Goal: Find specific page/section: Find specific page/section

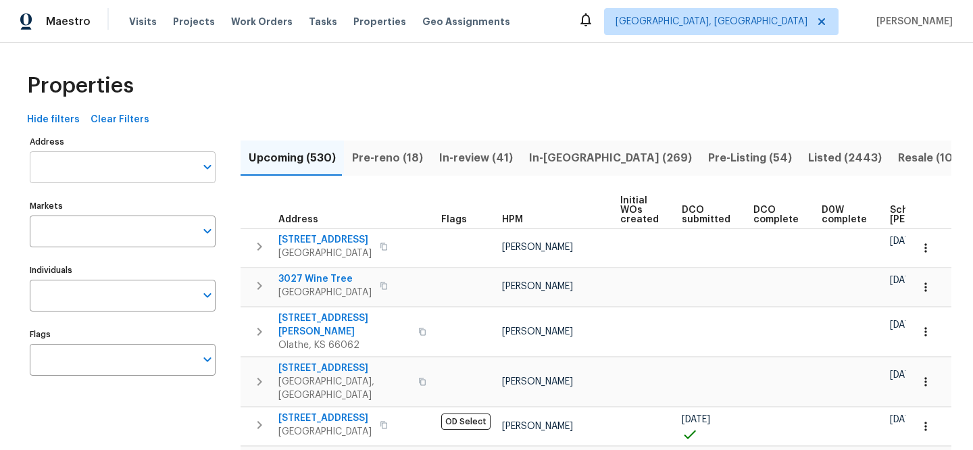
click at [168, 164] on input "Address" at bounding box center [113, 167] width 166 height 32
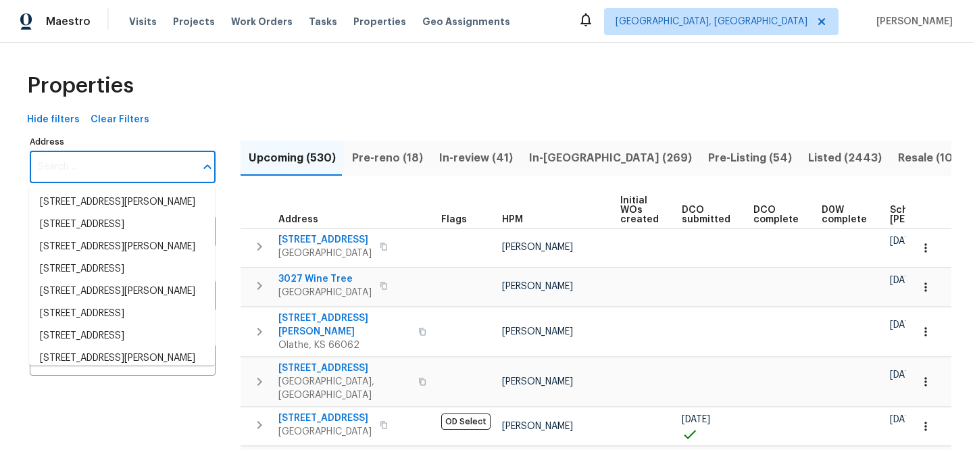
paste input "[STREET_ADDRESS][PERSON_NAME]"
type input "1365 River Club Dr NE, Conyers, GA 30012"
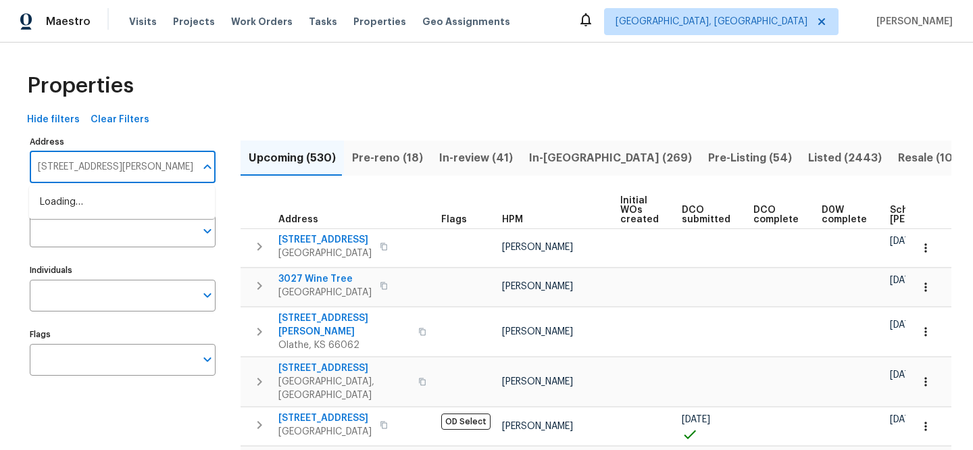
scroll to position [0, 29]
click at [178, 209] on li "1365 River Club Dr NE Conyers GA 30012" at bounding box center [122, 202] width 186 height 22
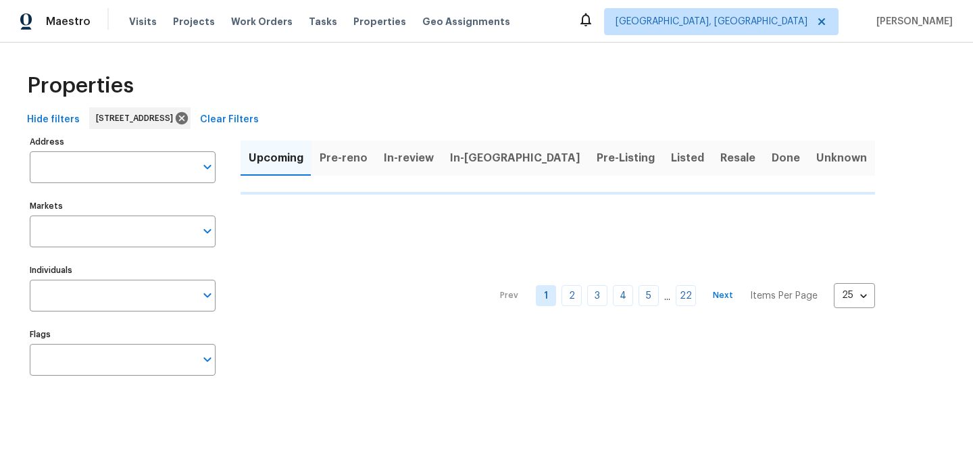
type input "1365 River Club Dr NE Conyers GA 30012"
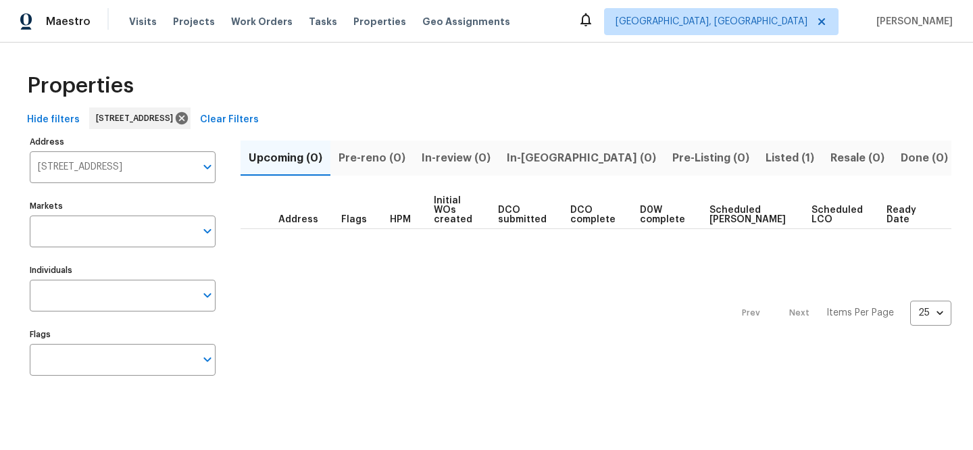
click at [766, 151] on span "Listed (1)" at bounding box center [790, 158] width 49 height 19
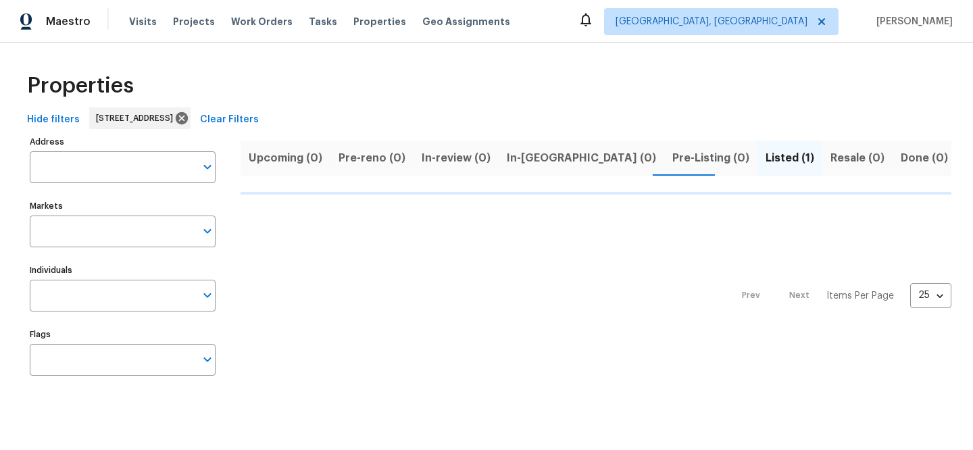
type input "1365 River Club Dr NE Conyers GA 30012"
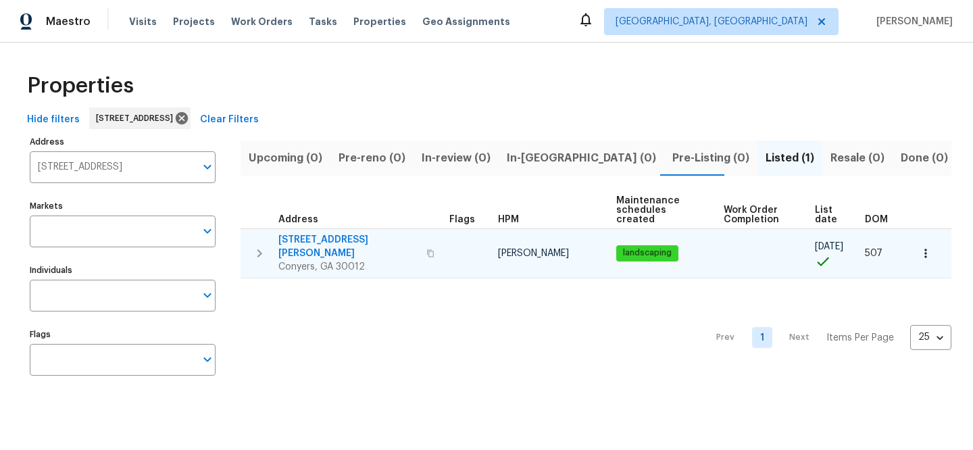
click at [301, 233] on span "1365 River Club Dr NE" at bounding box center [348, 246] width 140 height 27
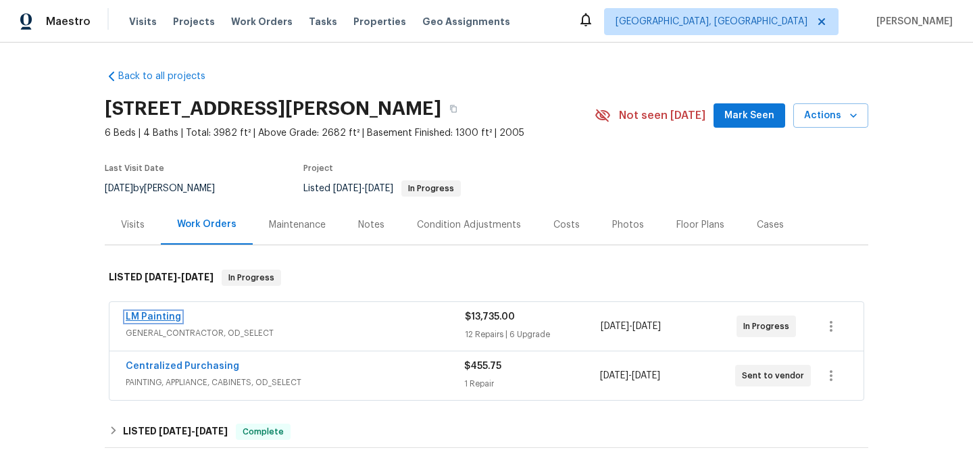
click at [149, 316] on link "LM Painting" at bounding box center [153, 316] width 55 height 9
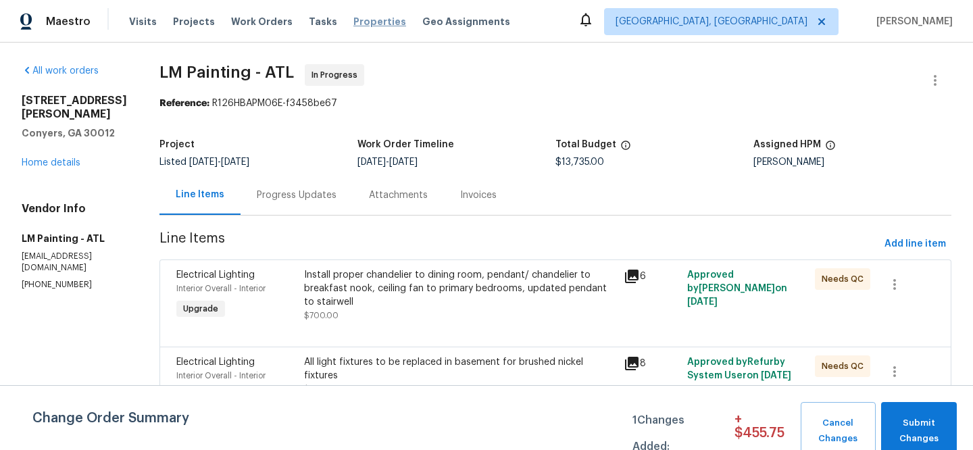
click at [366, 18] on span "Properties" at bounding box center [380, 22] width 53 height 14
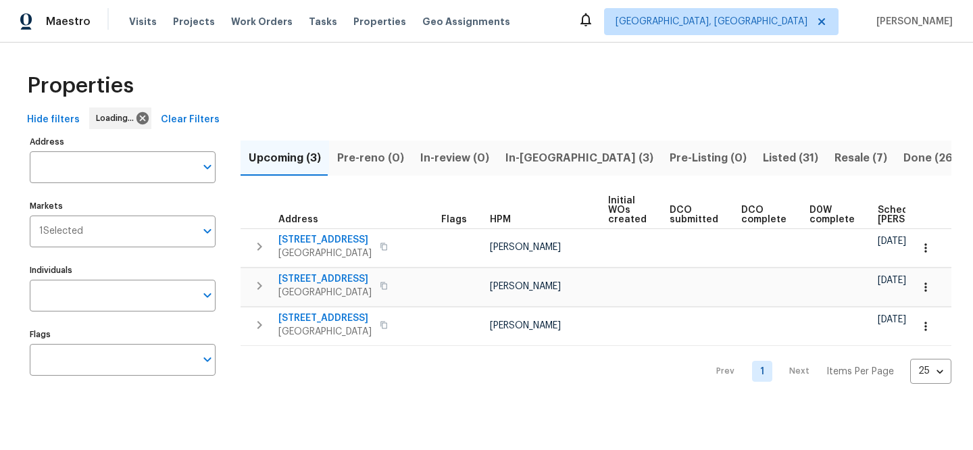
click at [203, 118] on span "Clear Filters" at bounding box center [190, 120] width 59 height 17
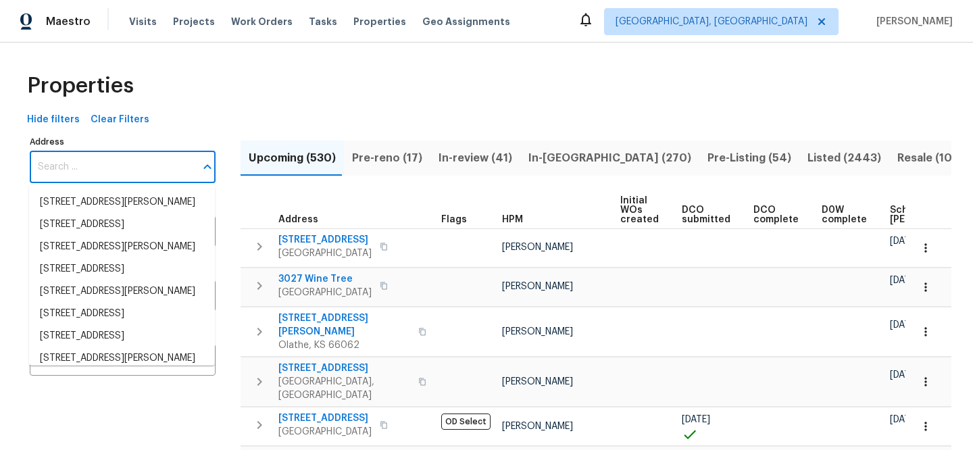
click at [118, 166] on input "Address" at bounding box center [113, 167] width 166 height 32
paste input "4981 Kingfisher Ln"
type input "4981 Kingfisher Ln"
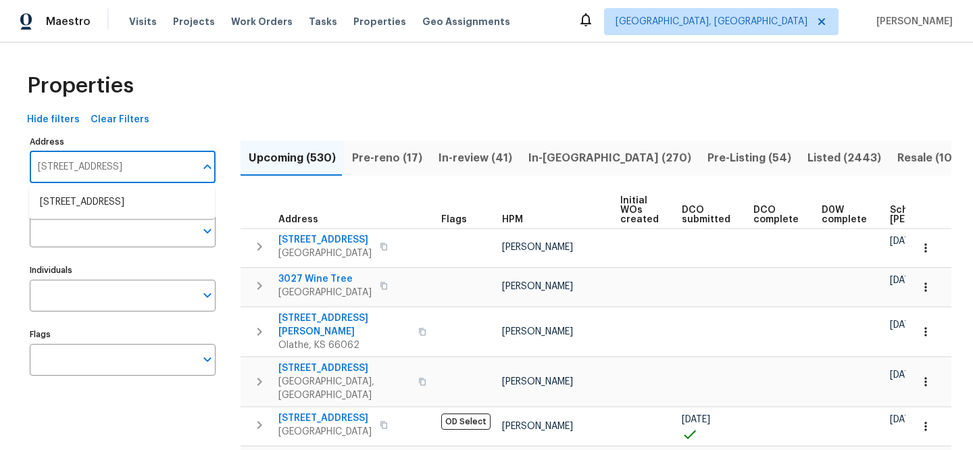
click at [140, 203] on li "4981 Kingfisher Ln Mesquite TX 75181" at bounding box center [122, 202] width 186 height 22
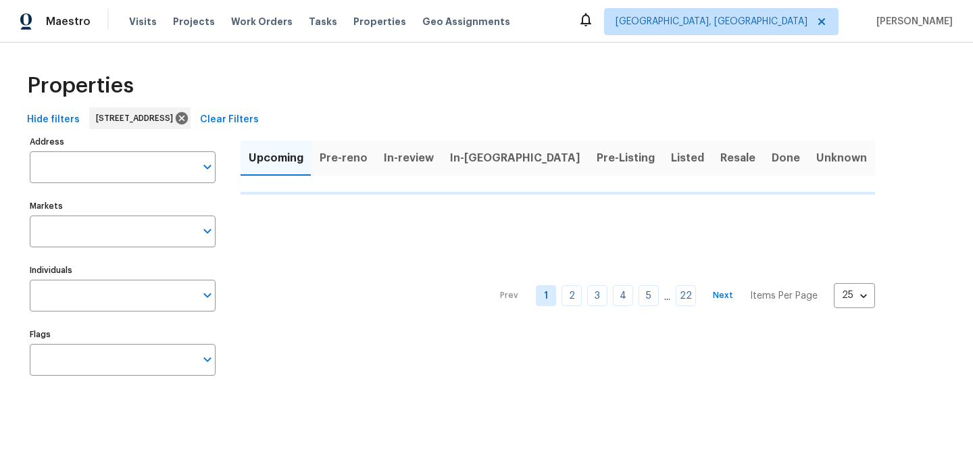
type input "4981 Kingfisher Ln Mesquite TX 75181"
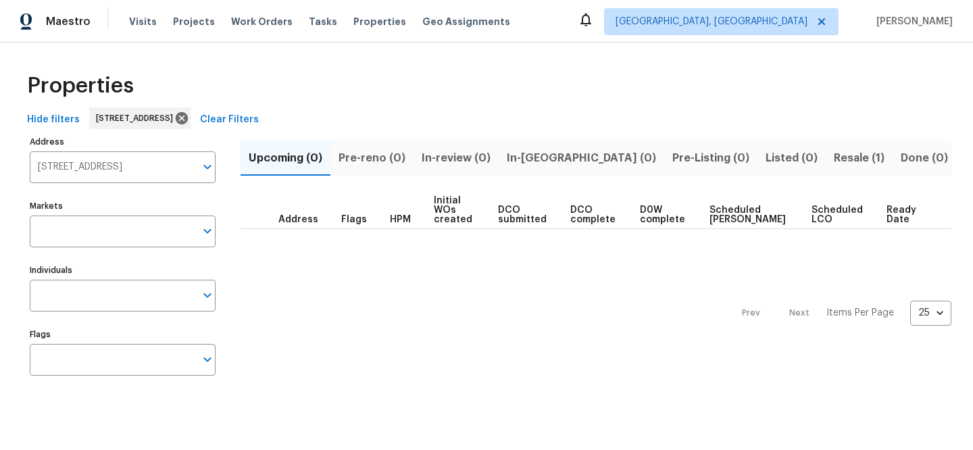
click at [834, 156] on span "Resale (1)" at bounding box center [859, 158] width 51 height 19
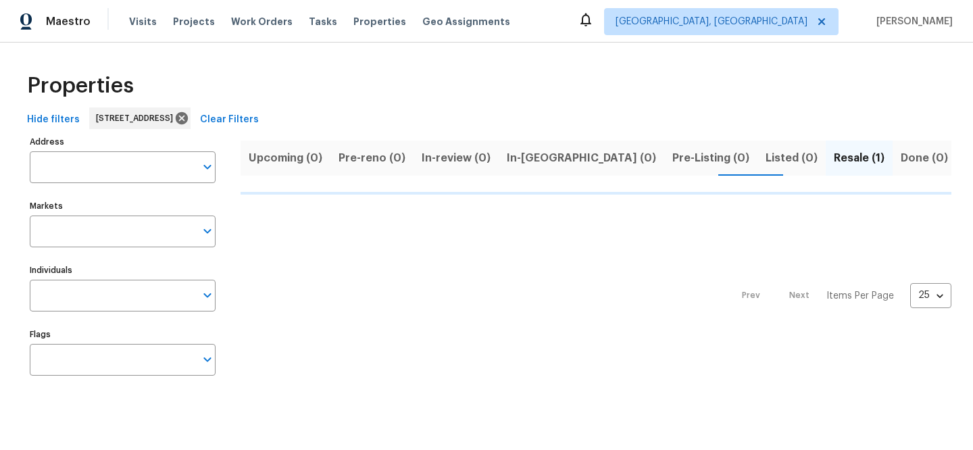
type input "4981 Kingfisher Ln Mesquite TX 75181"
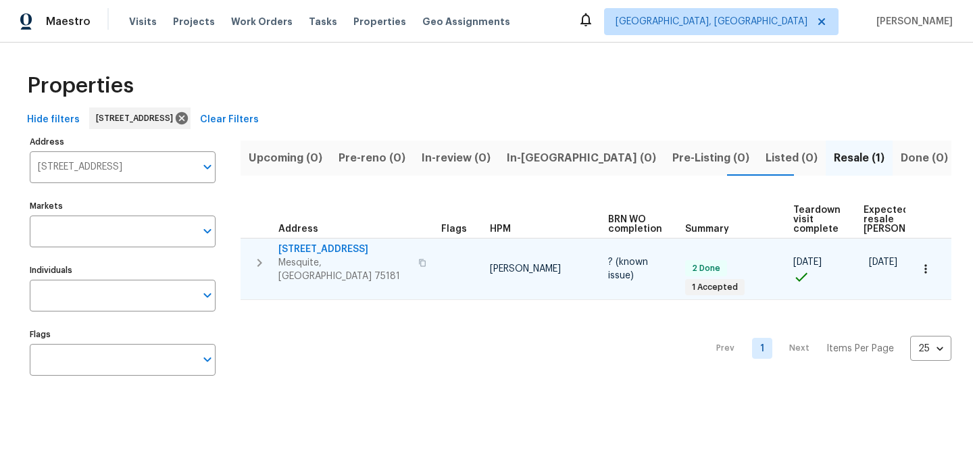
click at [328, 247] on span "4981 Kingfisher Ln" at bounding box center [344, 250] width 132 height 14
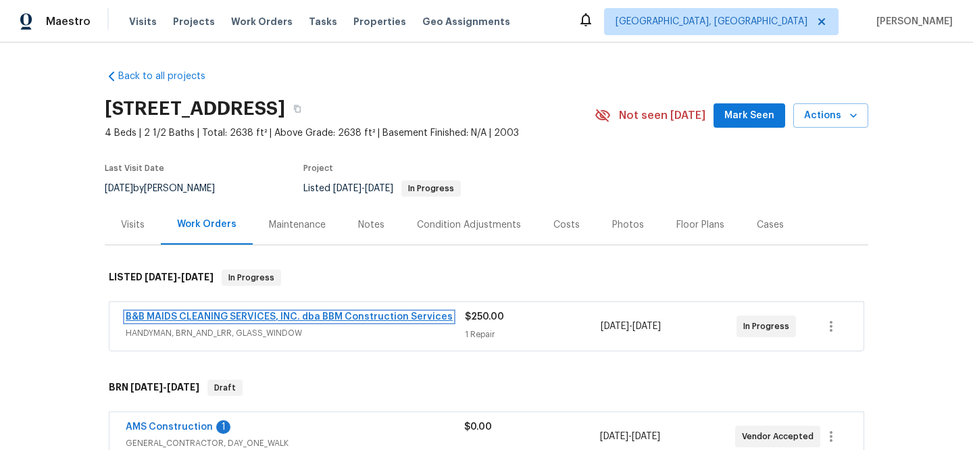
click at [149, 313] on link "B&B MAIDS CLEANING SERVICES, INC. dba BBM Construction Services" at bounding box center [289, 316] width 327 height 9
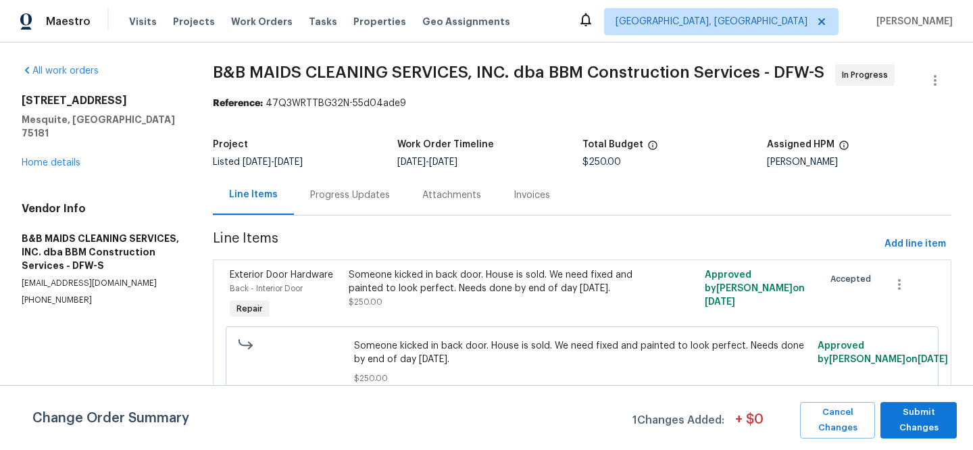
scroll to position [9, 0]
click at [78, 158] on link "Home details" at bounding box center [51, 162] width 59 height 9
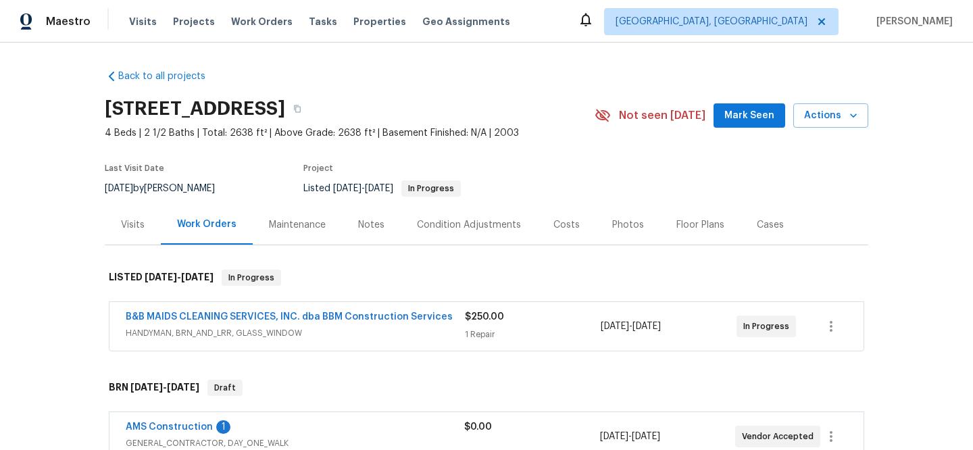
click at [129, 230] on div "Visits" at bounding box center [133, 225] width 24 height 14
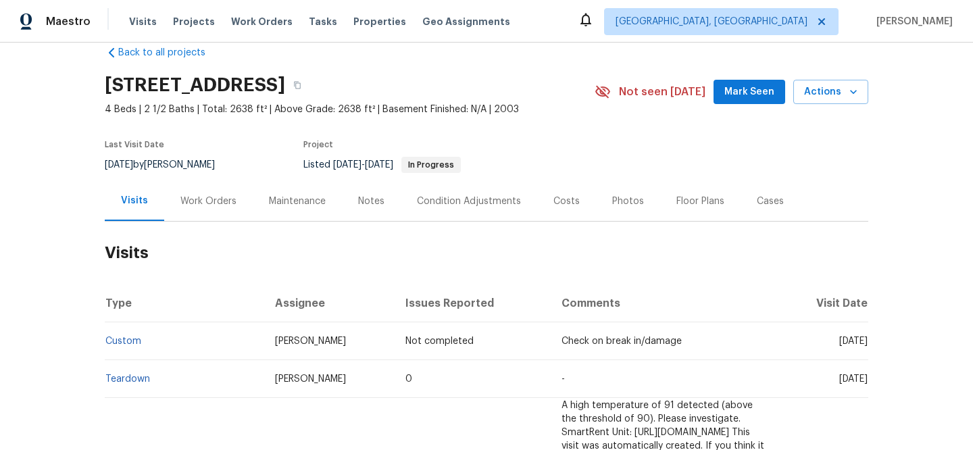
scroll to position [145, 0]
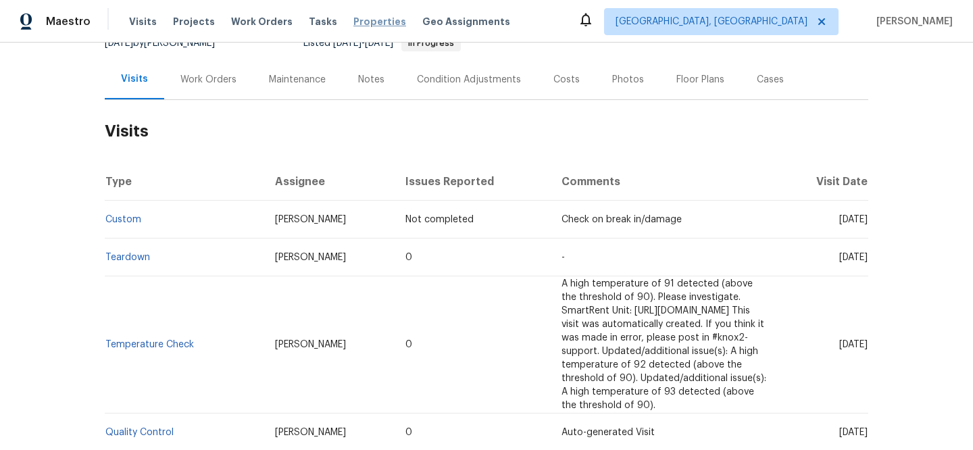
click at [372, 18] on span "Properties" at bounding box center [380, 22] width 53 height 14
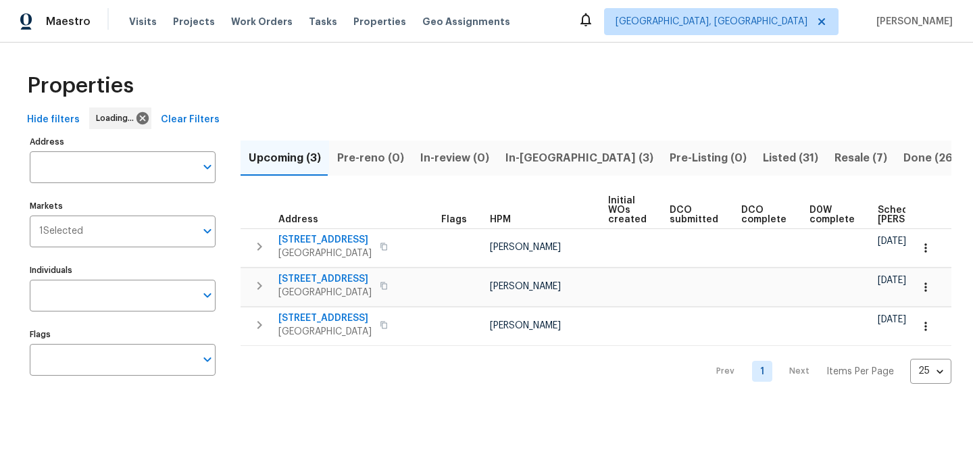
click at [206, 116] on span "Clear Filters" at bounding box center [190, 120] width 59 height 17
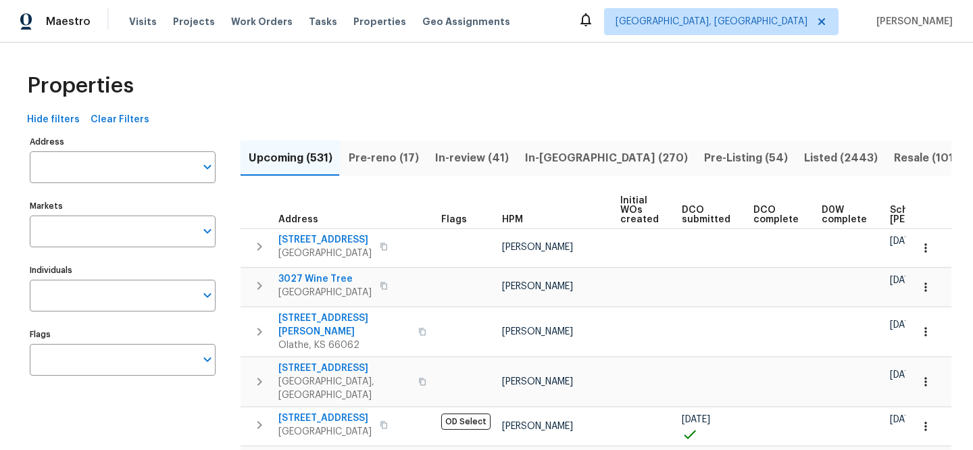
click at [162, 169] on input "Address" at bounding box center [113, 167] width 166 height 32
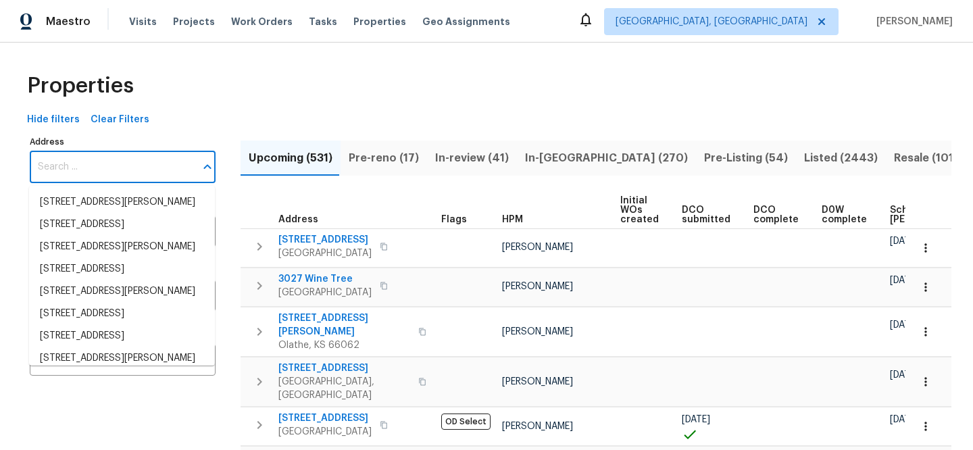
paste input "754 E 256th St"
type input "754 E 256th St"
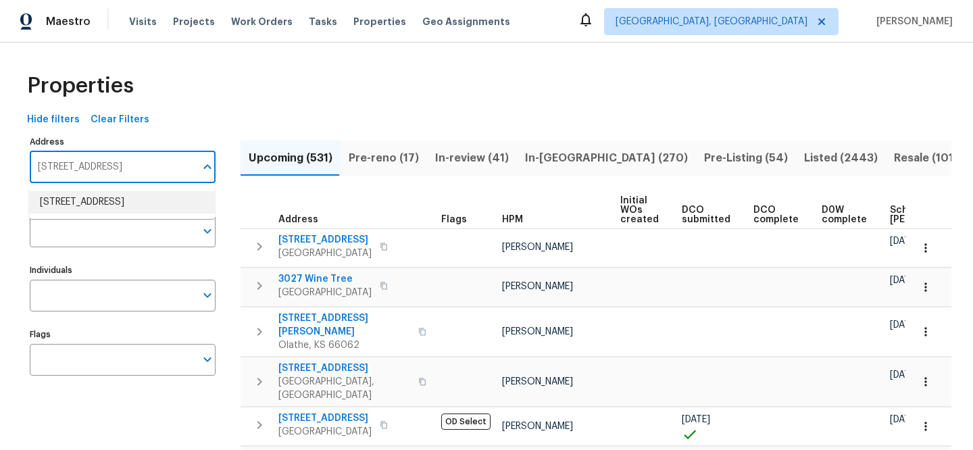
click at [158, 194] on li "754 E 256th St Euclid OH 44132" at bounding box center [122, 202] width 186 height 22
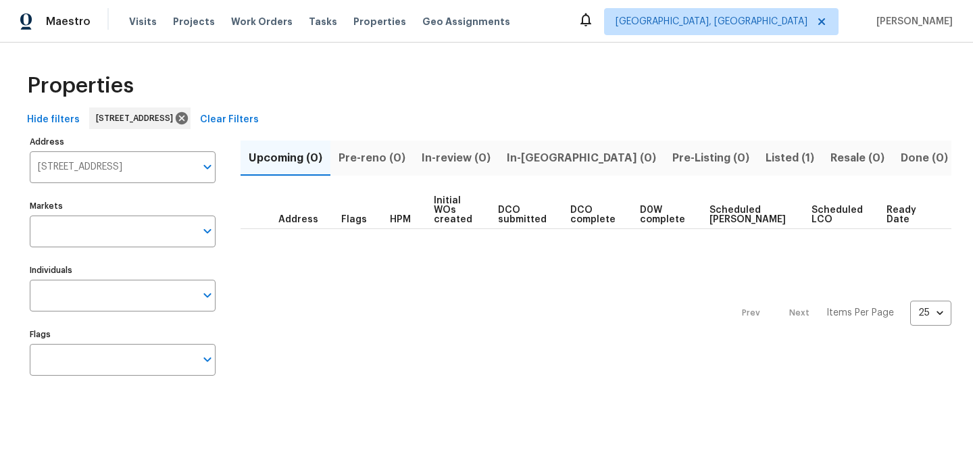
click at [766, 157] on span "Listed (1)" at bounding box center [790, 158] width 49 height 19
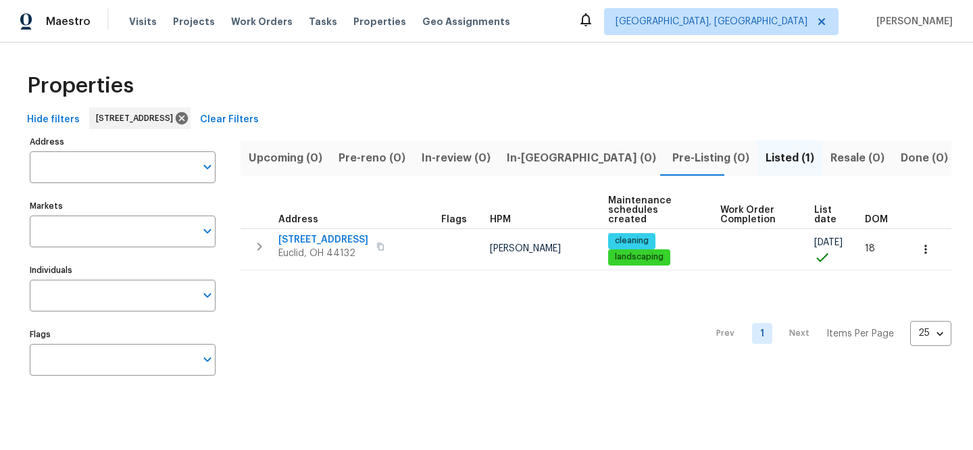
type input "754 E 256th St Euclid OH 44132"
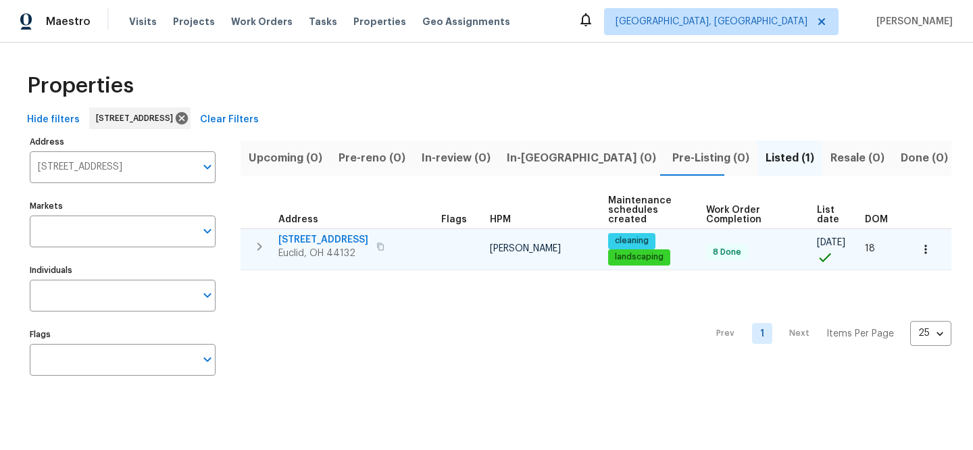
click at [304, 239] on span "754 E 256th St" at bounding box center [323, 240] width 90 height 14
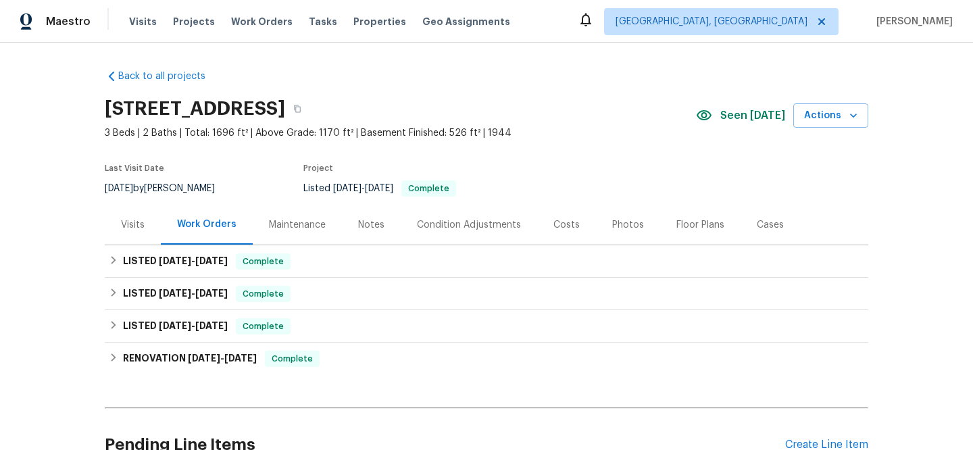
click at [133, 228] on div "Visits" at bounding box center [133, 225] width 24 height 14
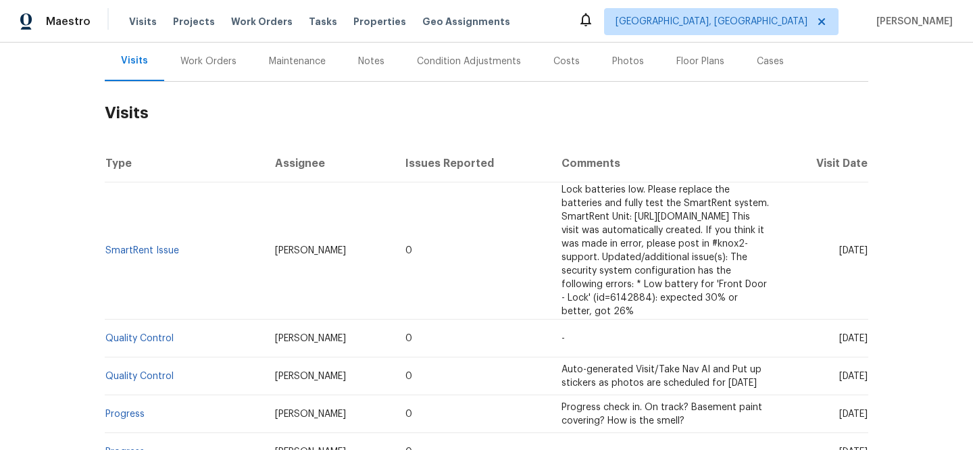
scroll to position [140, 0]
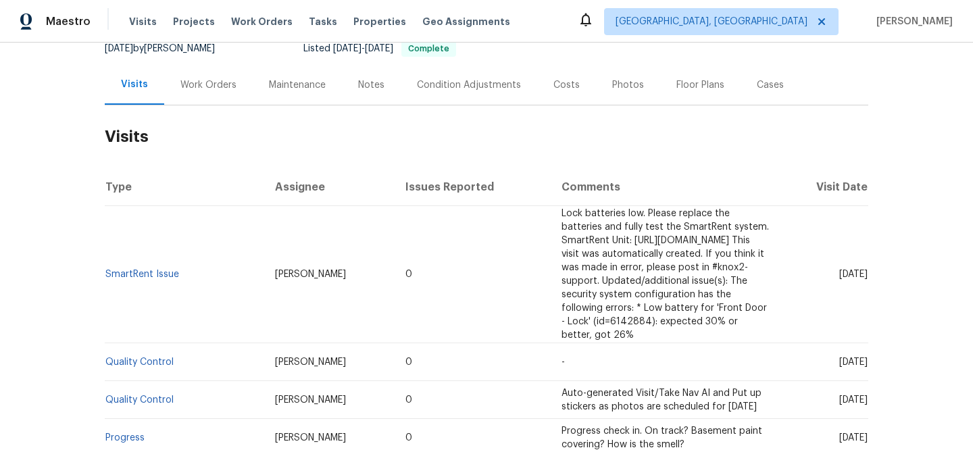
click at [208, 83] on div "Work Orders" at bounding box center [208, 85] width 56 height 14
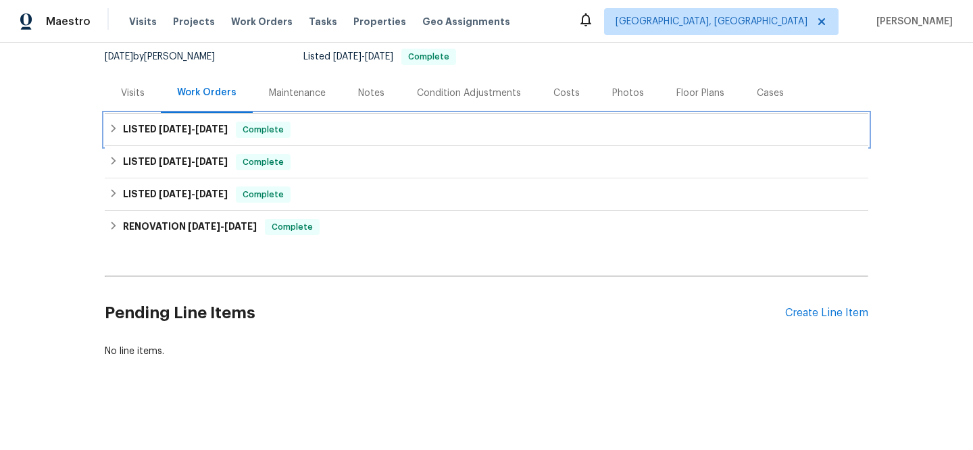
click at [306, 122] on div "LISTED 8/10/25 - 8/10/25 Complete" at bounding box center [487, 130] width 756 height 16
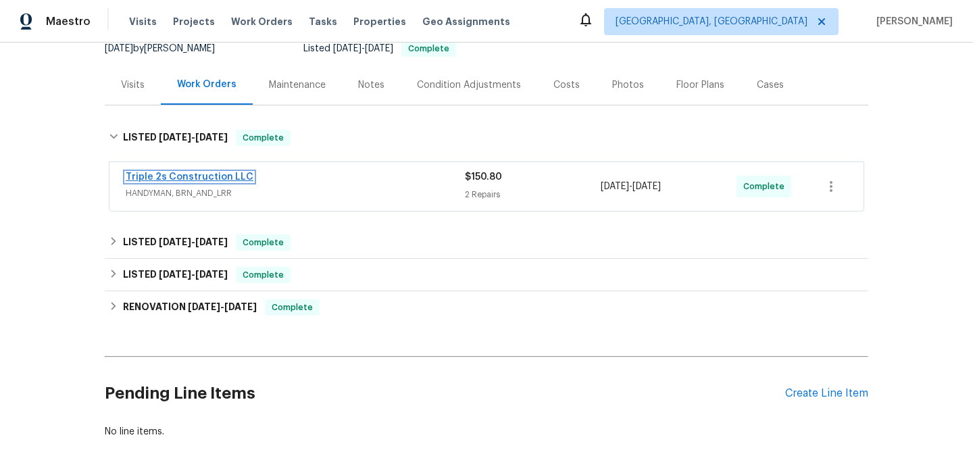
click at [222, 175] on link "Triple 2s Construction LLC" at bounding box center [190, 176] width 128 height 9
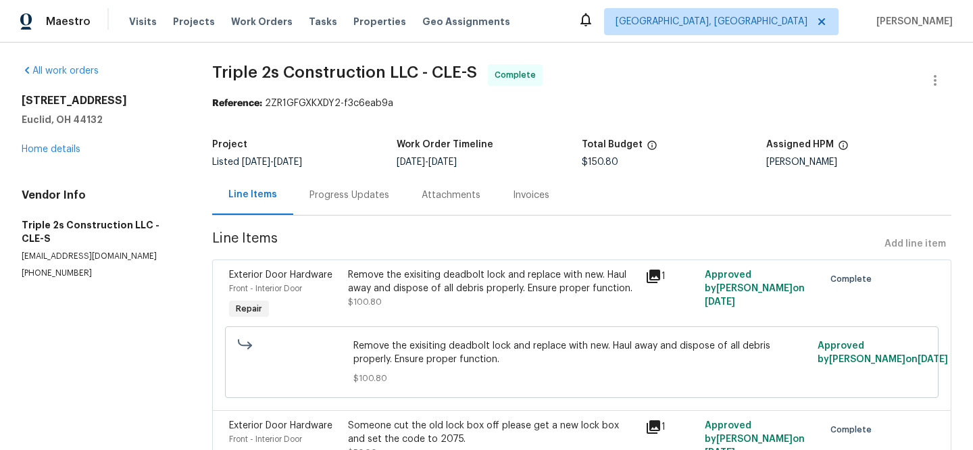
click at [650, 276] on icon at bounding box center [654, 277] width 14 height 14
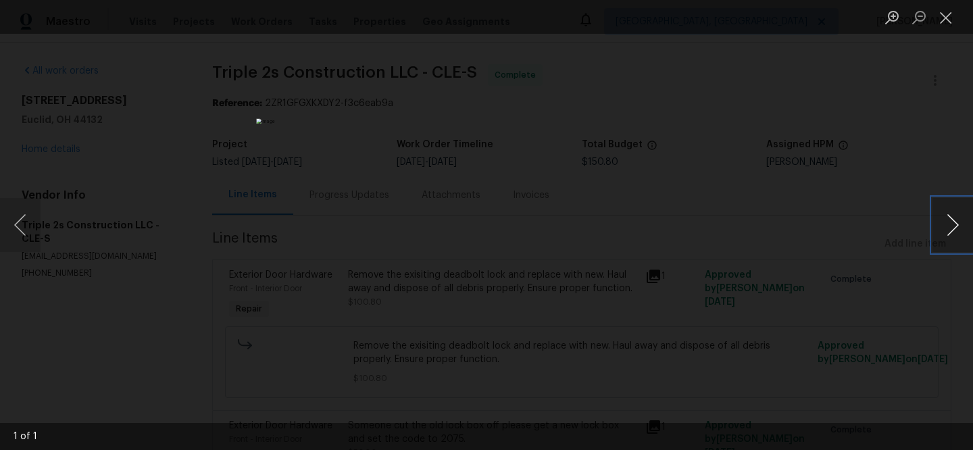
click at [961, 235] on button "Next image" at bounding box center [953, 225] width 41 height 54
click at [825, 121] on div "Lightbox" at bounding box center [486, 225] width 973 height 450
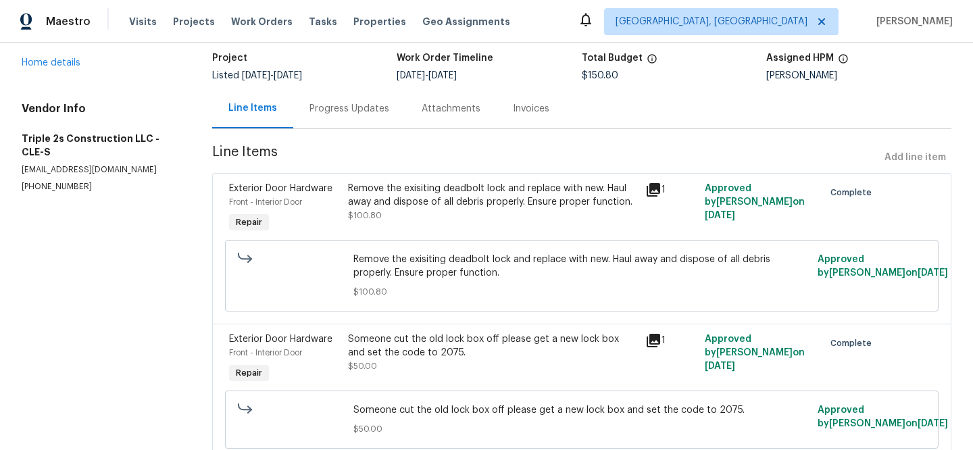
scroll to position [91, 0]
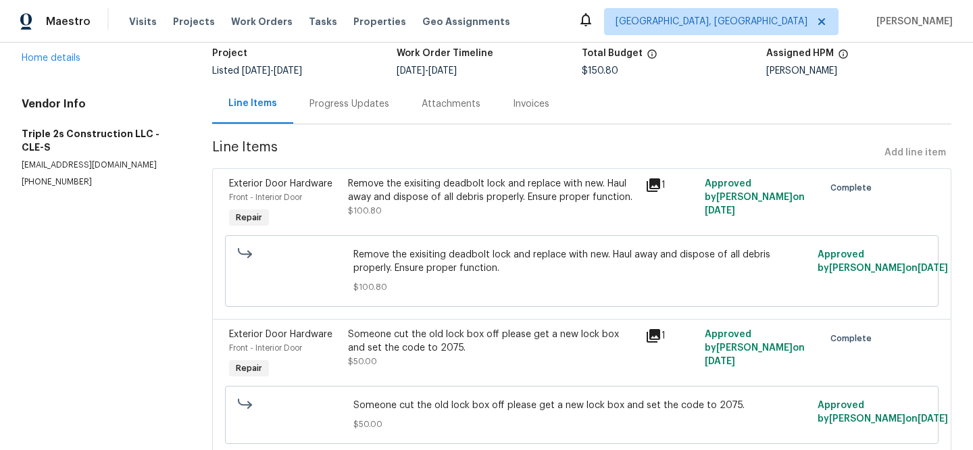
click at [650, 336] on icon at bounding box center [654, 336] width 14 height 14
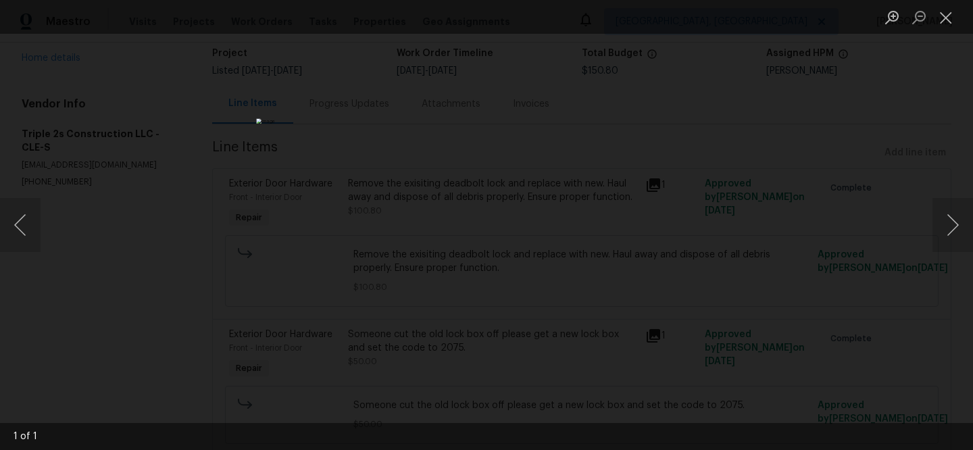
click at [785, 90] on div "Lightbox" at bounding box center [486, 225] width 973 height 450
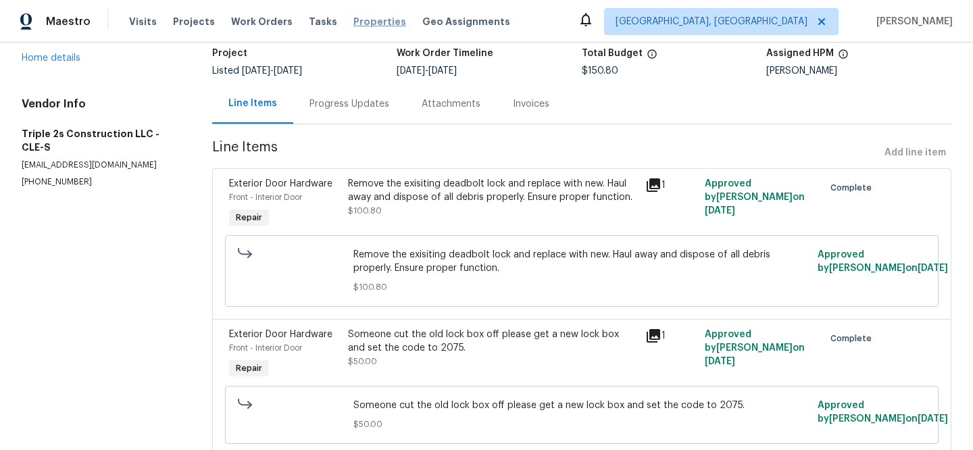
click at [354, 19] on span "Properties" at bounding box center [380, 22] width 53 height 14
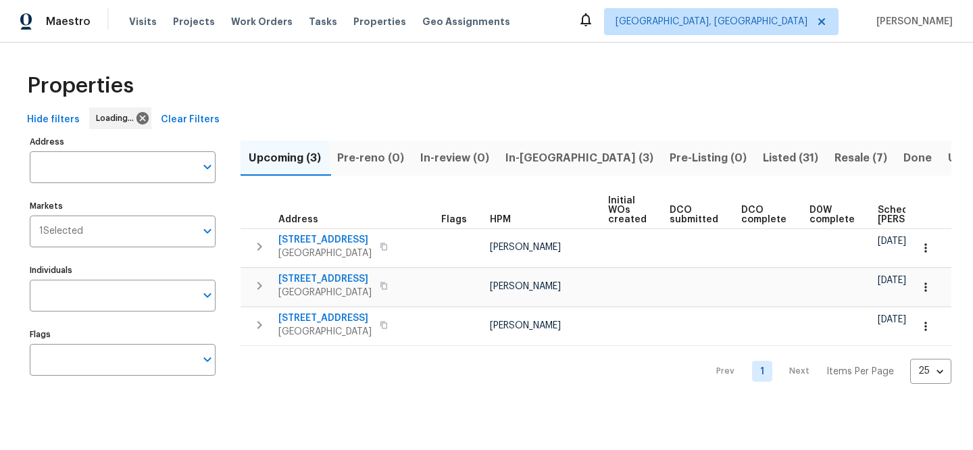
click at [176, 121] on span "Clear Filters" at bounding box center [190, 120] width 59 height 17
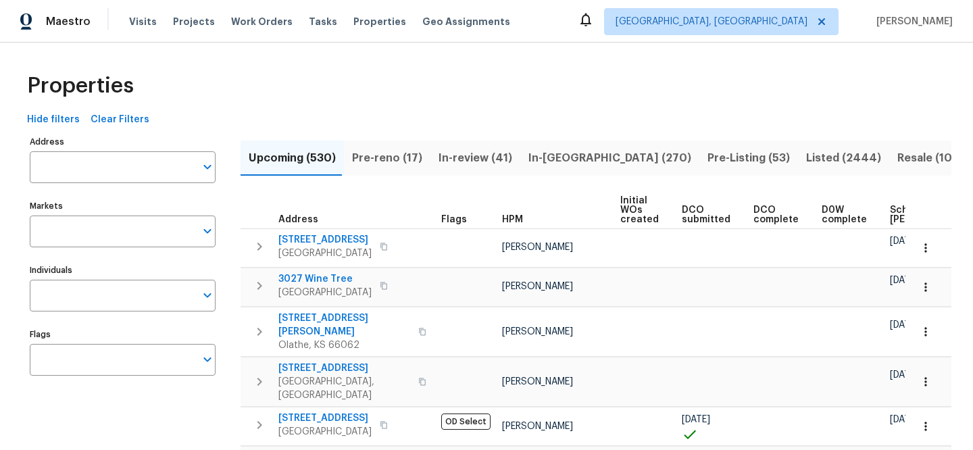
click at [147, 164] on input "Address" at bounding box center [113, 167] width 166 height 32
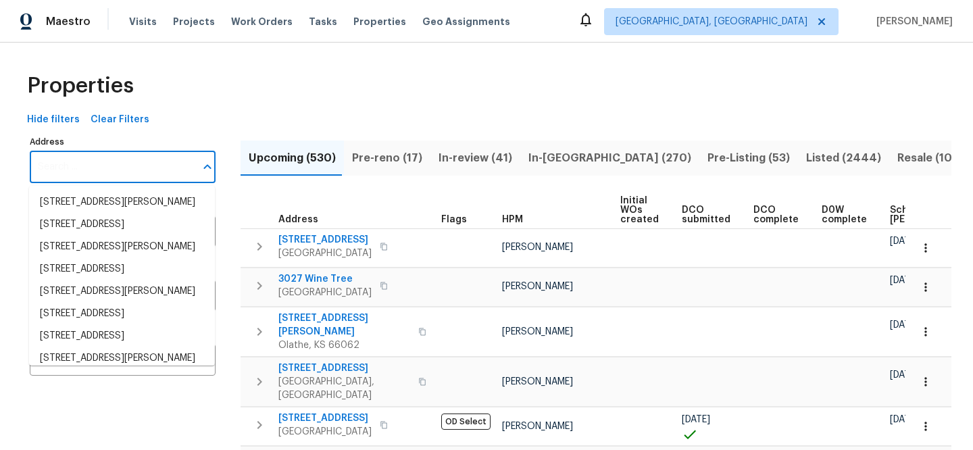
paste input "6 Clarke Ct, Cincinnati, OH 45246"
type input "6 Clarke Ct, Cincinnati, OH 45246"
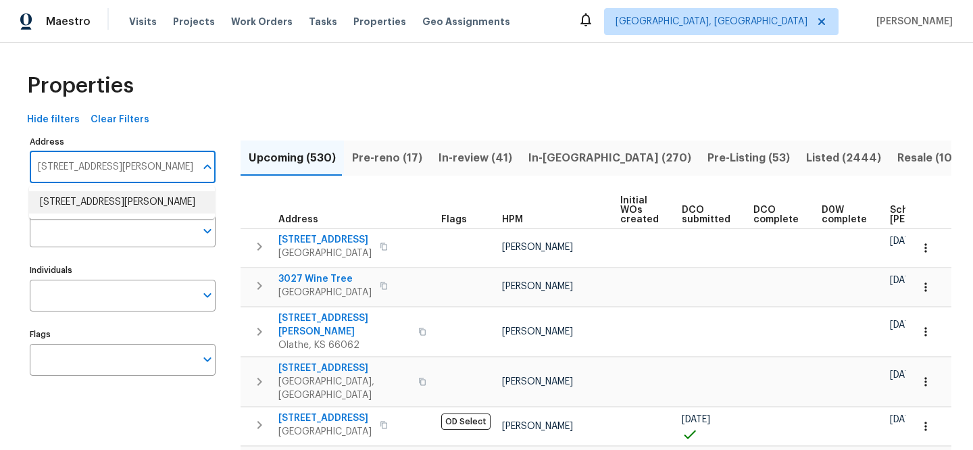
click at [149, 202] on li "6 Clarke Ct Cincinnati OH 45246" at bounding box center [122, 202] width 186 height 22
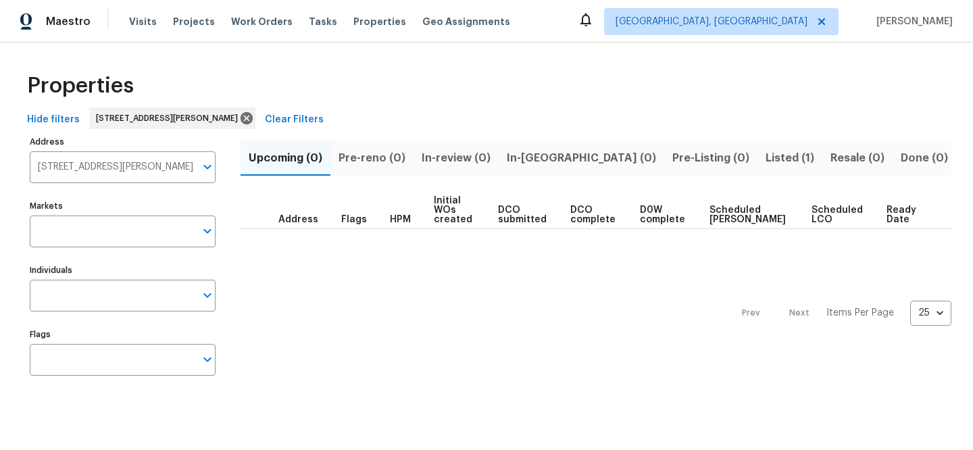
click at [766, 165] on span "Listed (1)" at bounding box center [790, 158] width 49 height 19
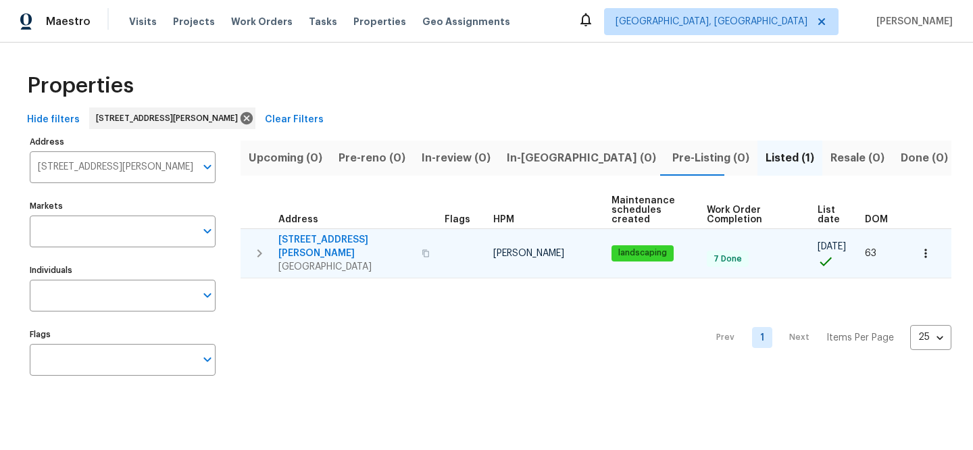
click at [312, 243] on span "6 Clarke Ct" at bounding box center [345, 246] width 135 height 27
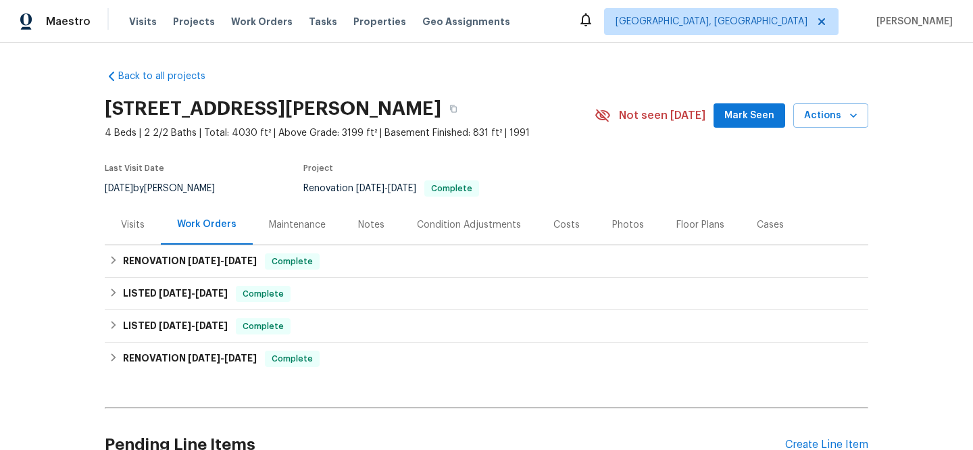
click at [130, 222] on div "Visits" at bounding box center [133, 225] width 24 height 14
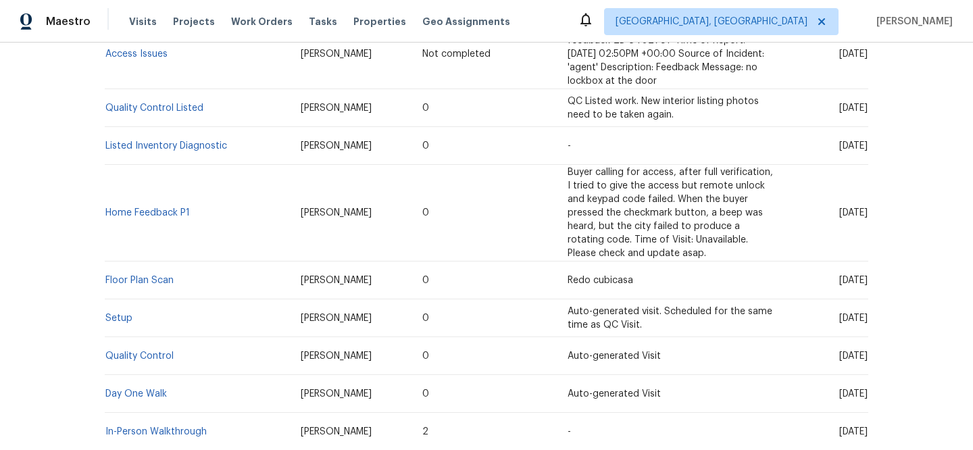
scroll to position [756, 0]
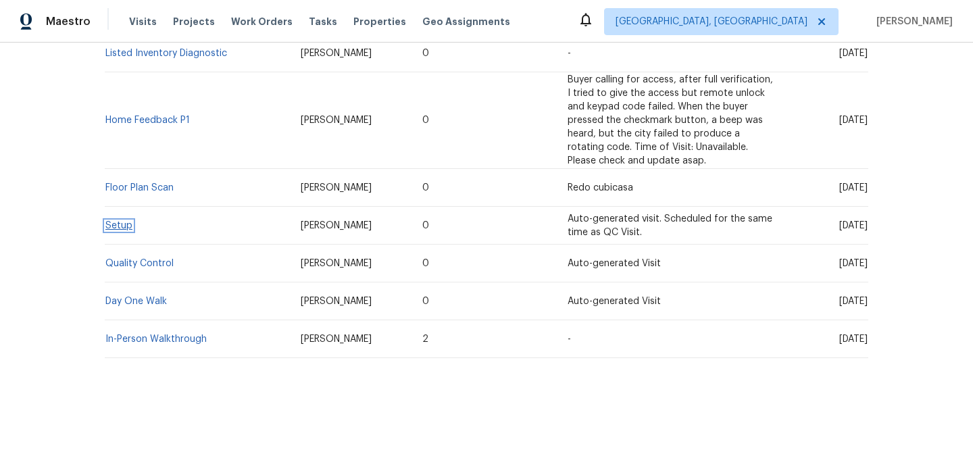
click at [106, 221] on link "Setup" at bounding box center [118, 225] width 27 height 9
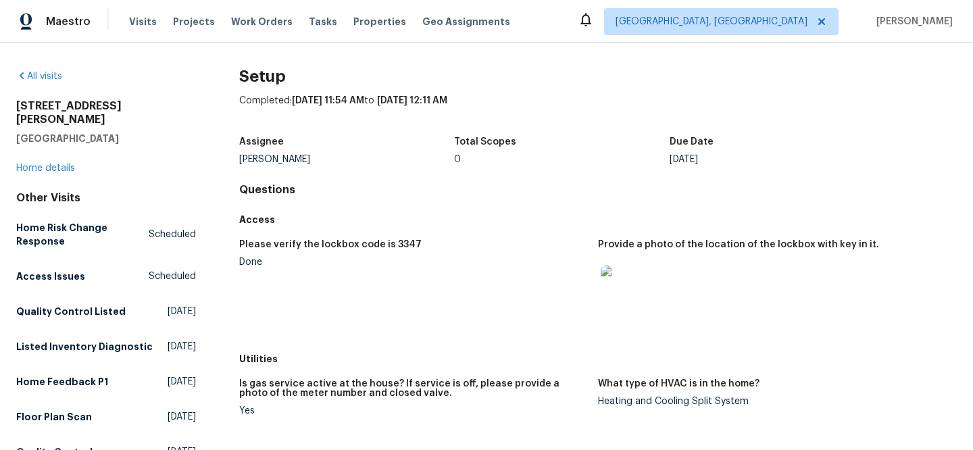
click at [612, 291] on img at bounding box center [622, 287] width 43 height 43
